Goal: Contribute content: Add original content to the website for others to see

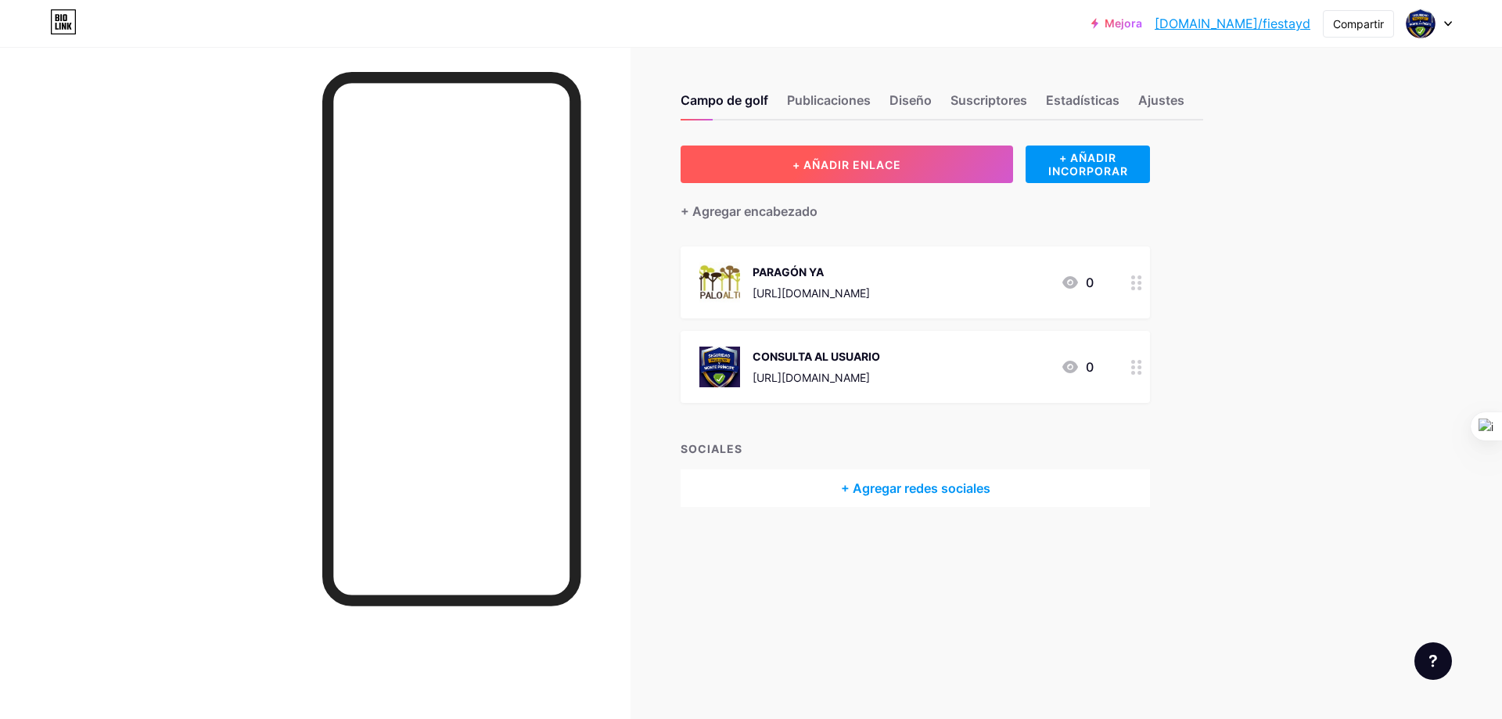
click at [923, 162] on button "+ AÑADIR ENLACE" at bounding box center [847, 165] width 332 height 38
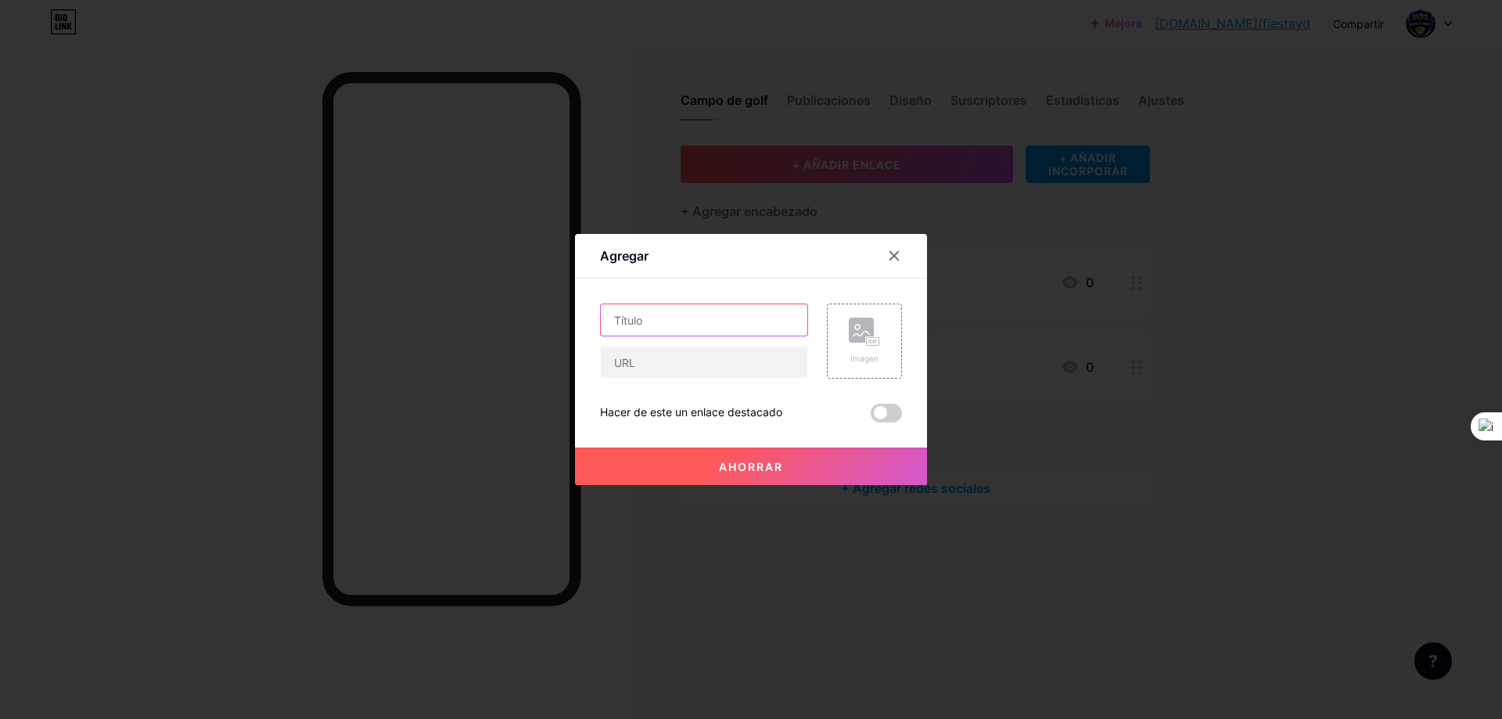
click at [679, 311] on input "text" at bounding box center [704, 319] width 207 height 31
paste input "[URL][DOMAIN_NAME]"
type input "[URL][DOMAIN_NAME]"
click at [667, 364] on input "text" at bounding box center [704, 362] width 207 height 31
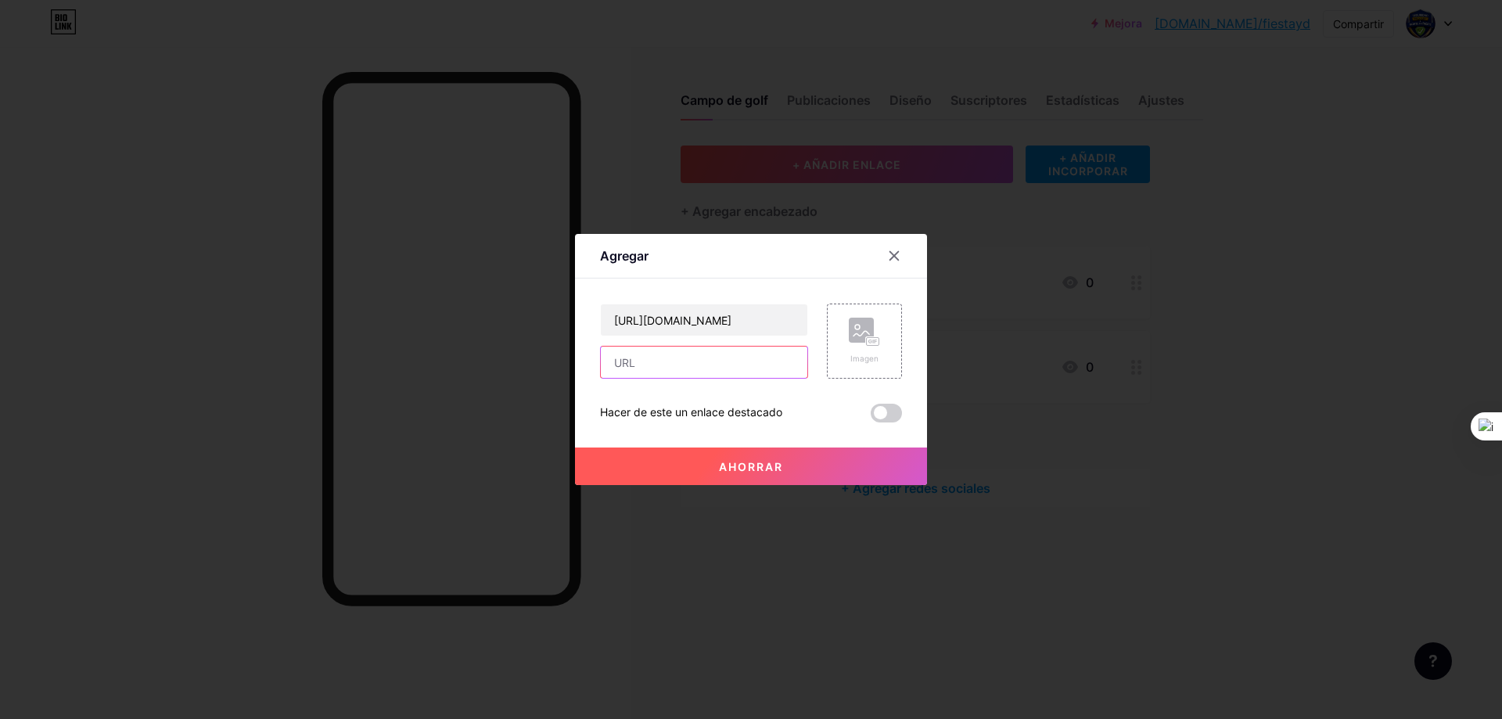
scroll to position [0, 0]
click at [645, 367] on input "text" at bounding box center [704, 362] width 207 height 31
paste input "[URL][DOMAIN_NAME]"
type input "[URL][DOMAIN_NAME]"
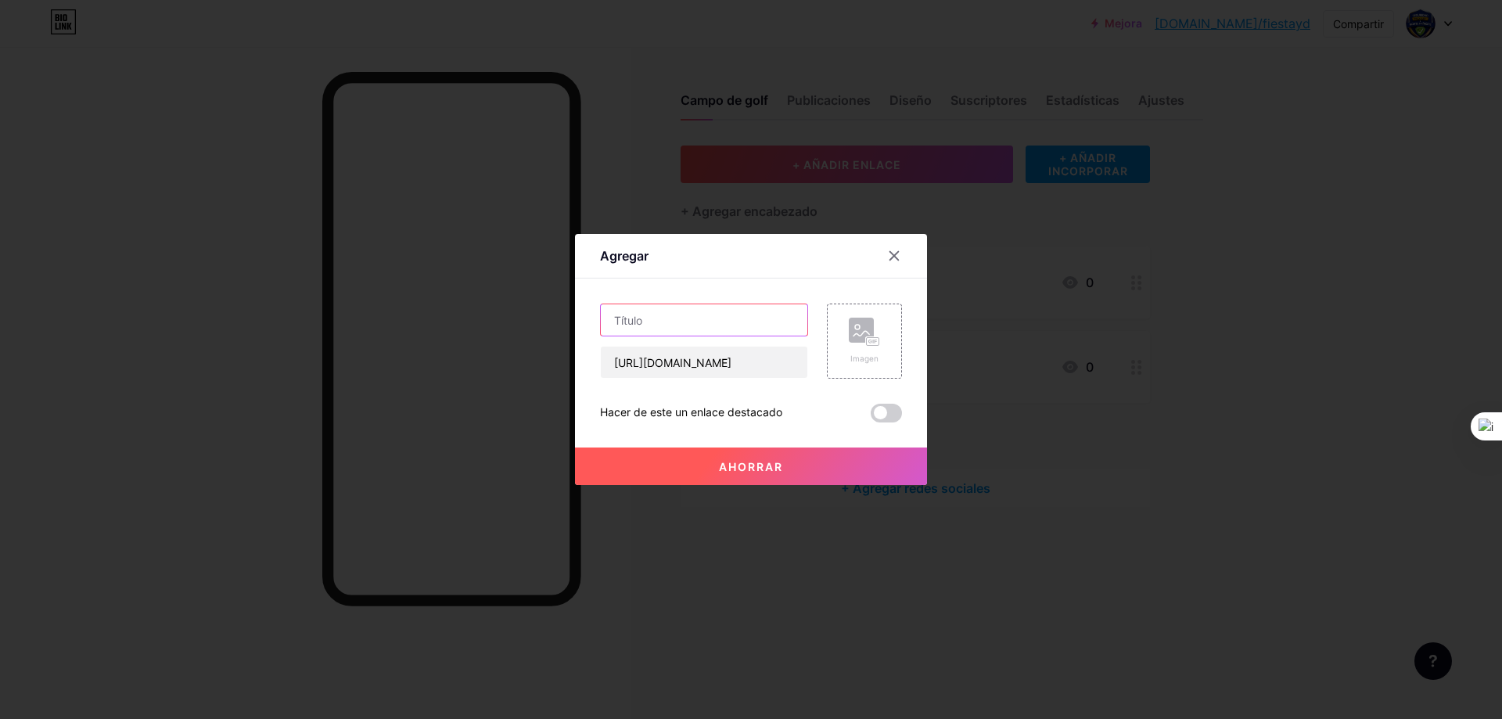
click at [685, 329] on input "text" at bounding box center [704, 319] width 207 height 31
type input "s"
type input "SUBIR USUARIO"
click at [861, 362] on font "Imagen" at bounding box center [864, 358] width 28 height 9
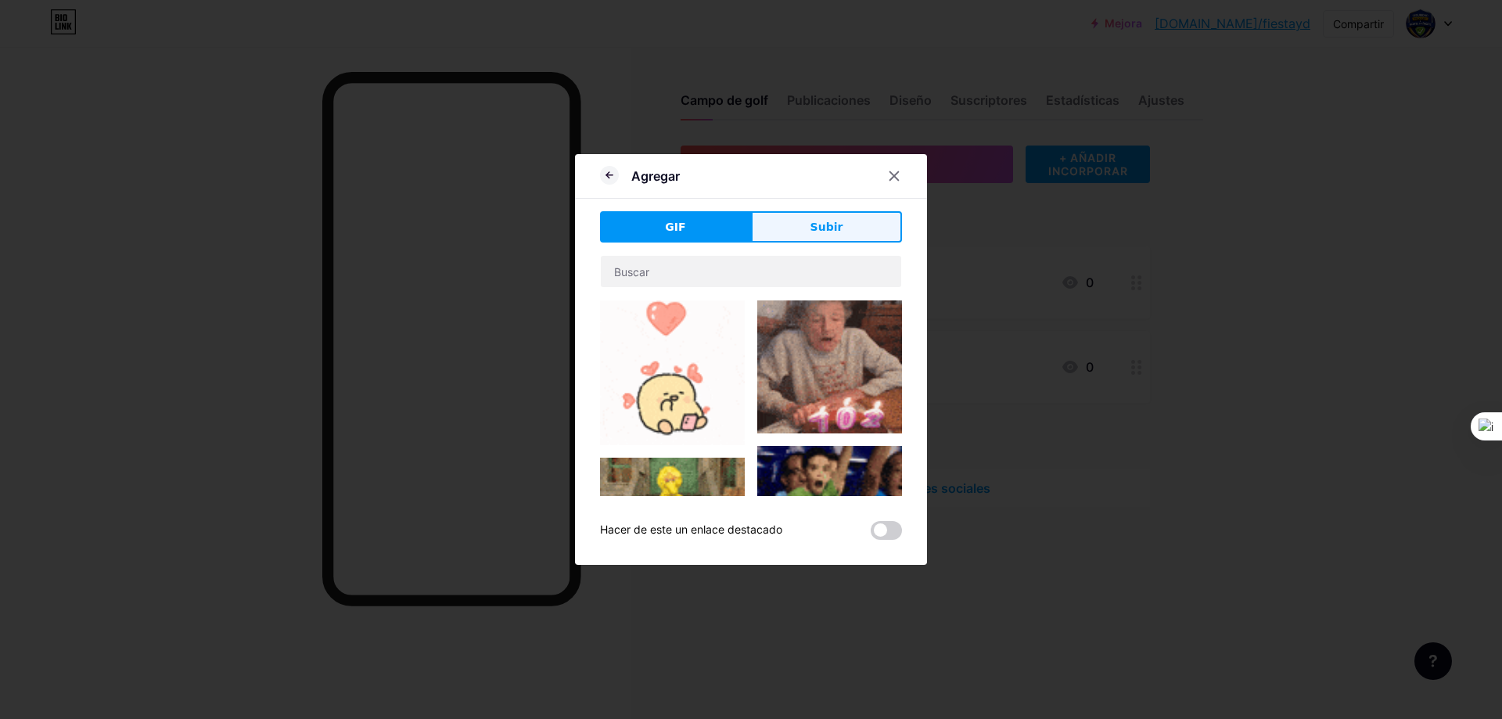
click at [821, 225] on font "Subir" at bounding box center [827, 227] width 33 height 13
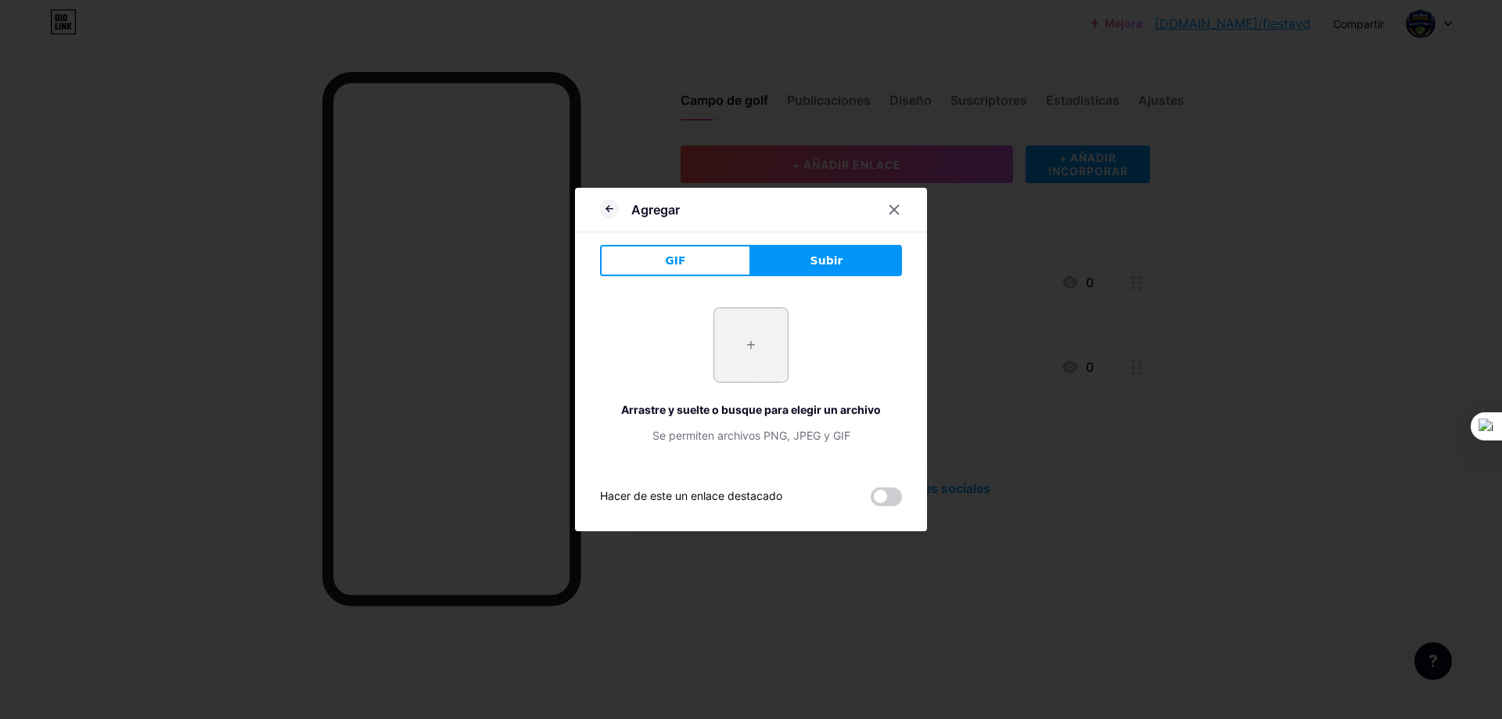
click at [721, 376] on input "file" at bounding box center [751, 345] width 74 height 74
type input "C:\fakepath\images.png"
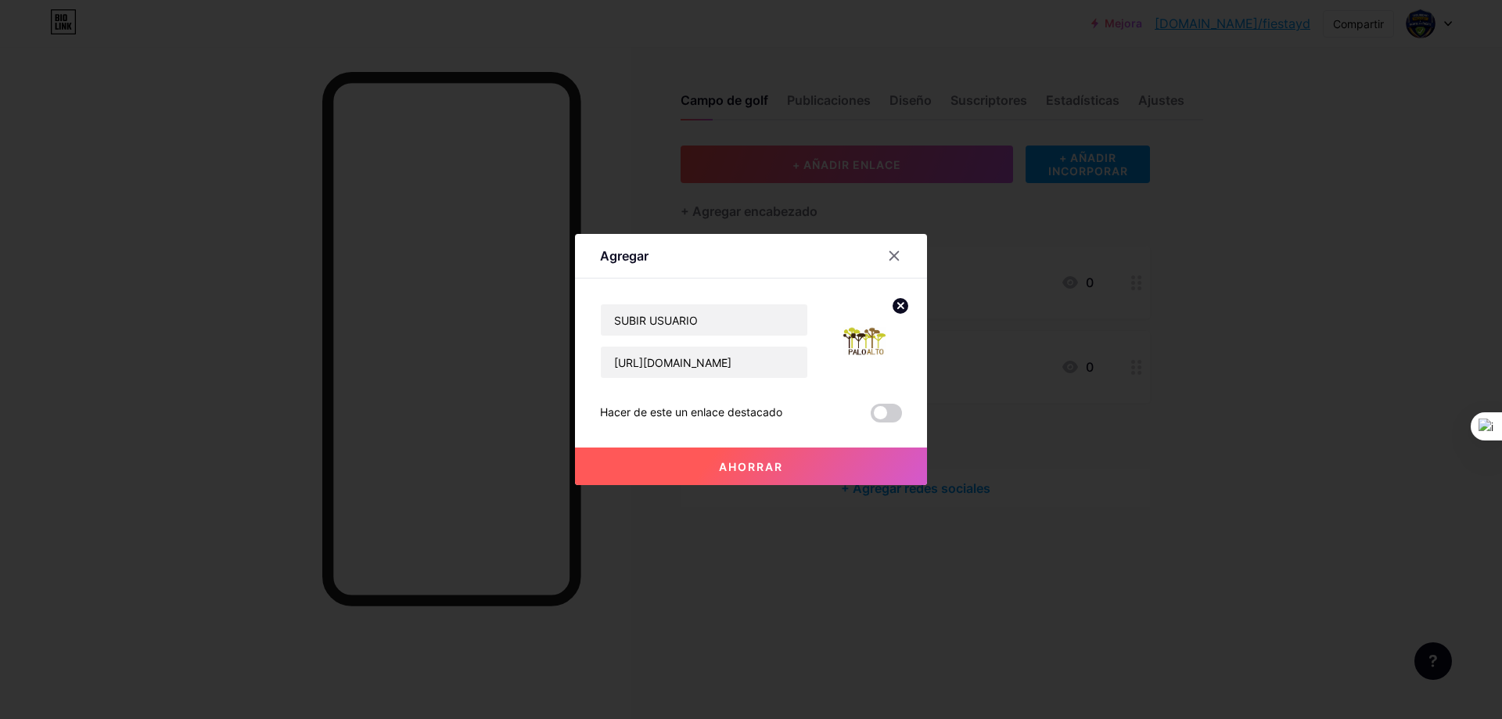
click at [747, 469] on font "Ahorrar" at bounding box center [751, 466] width 64 height 13
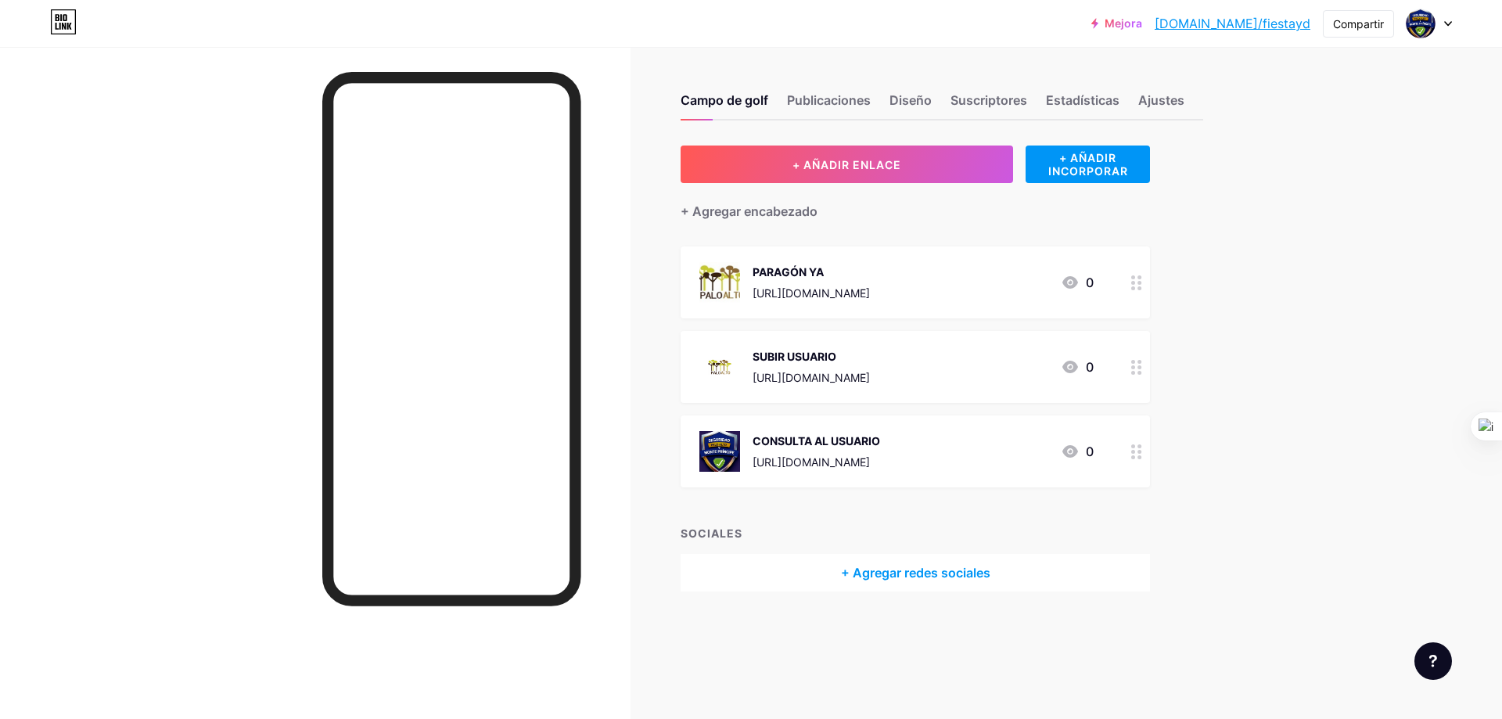
drag, startPoint x: 857, startPoint y: 363, endPoint x: 836, endPoint y: 473, distance: 112.5
click at [836, 473] on span "PARAGÓN YA [URL][DOMAIN_NAME] 0 SUBIR USUARIO [URL][DOMAIN_NAME] 0 CONSULTA AL …" at bounding box center [915, 366] width 469 height 241
click at [789, 606] on div "Campo de golf Publicaciones Diseño Suscriptores Estadísticas Ajustes + AÑADIR E…" at bounding box center [634, 358] width 1269 height 623
click at [654, 596] on div "Campo de golf Publicaciones Diseño Suscriptores Estadísticas Ajustes + AÑADIR E…" at bounding box center [634, 358] width 1269 height 623
